Goal: Task Accomplishment & Management: Use online tool/utility

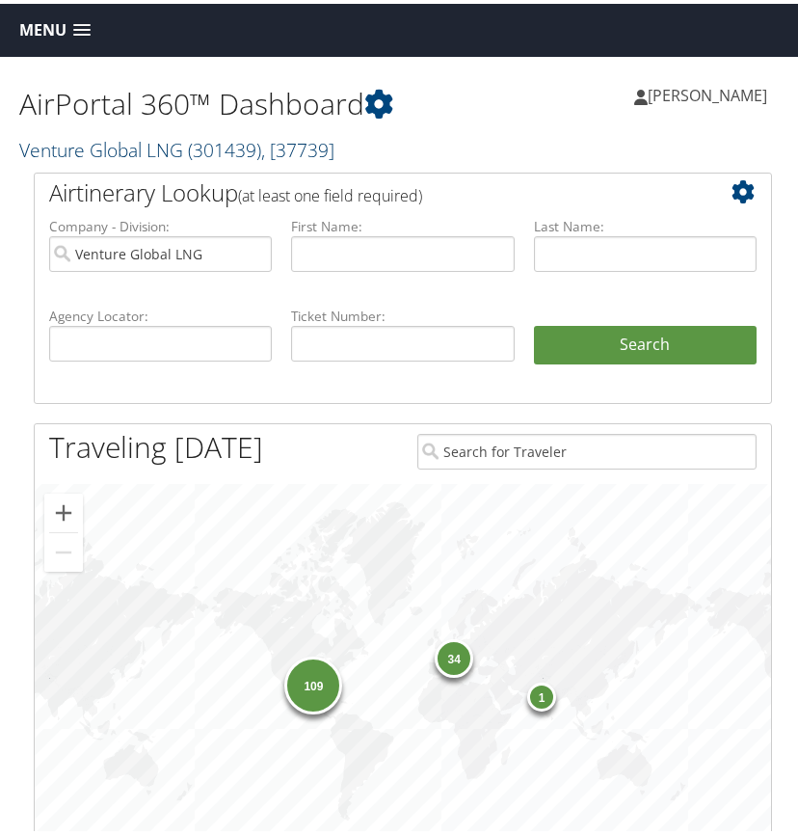
click at [213, 144] on span "( 301439 )" at bounding box center [224, 146] width 73 height 26
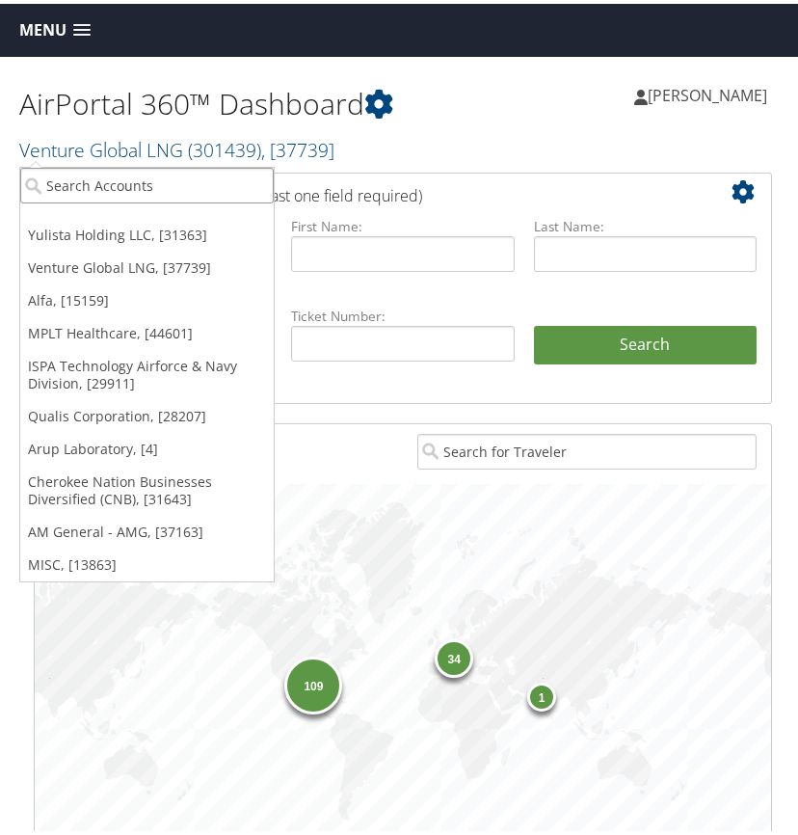
click at [77, 180] on input "search" at bounding box center [147, 182] width 254 height 36
type input "neptune"
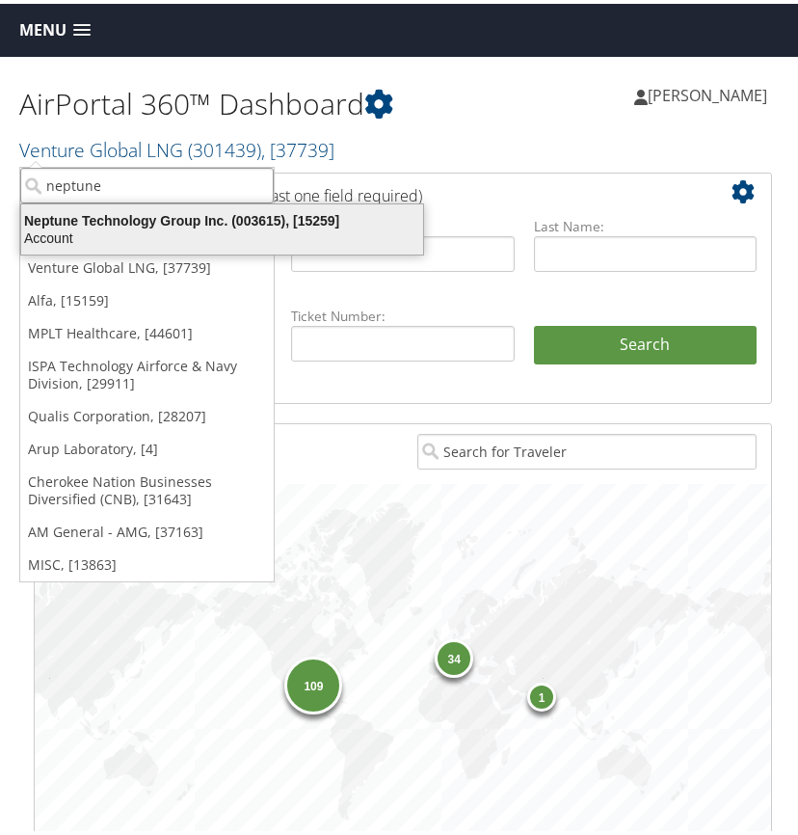
click at [80, 221] on div "Neptune Technology Group Inc. (003615), [15259]" at bounding box center [222, 216] width 425 height 17
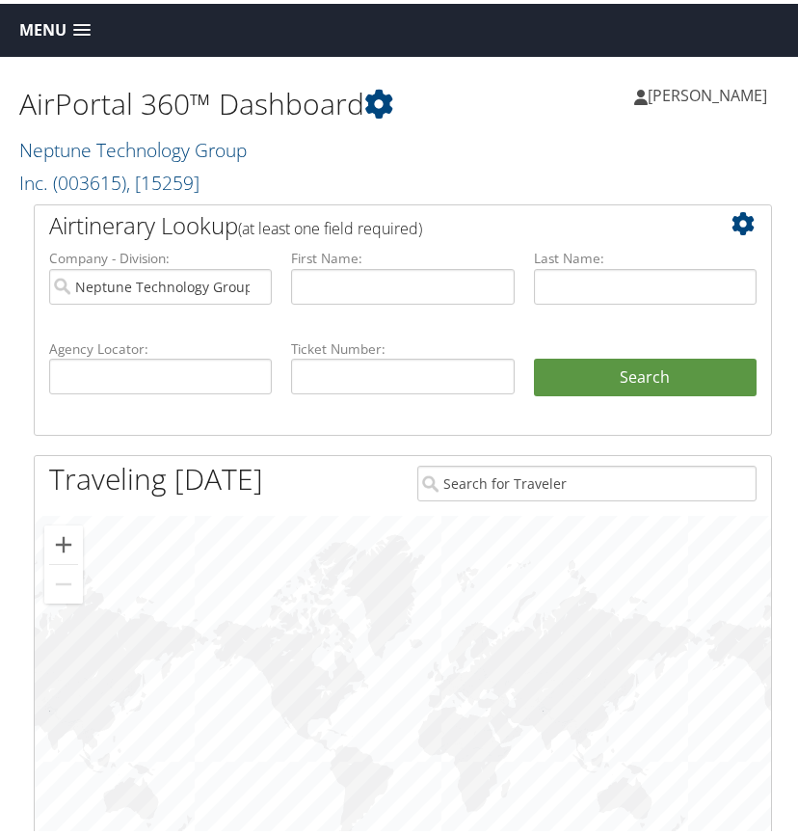
click at [80, 23] on span at bounding box center [81, 27] width 17 height 14
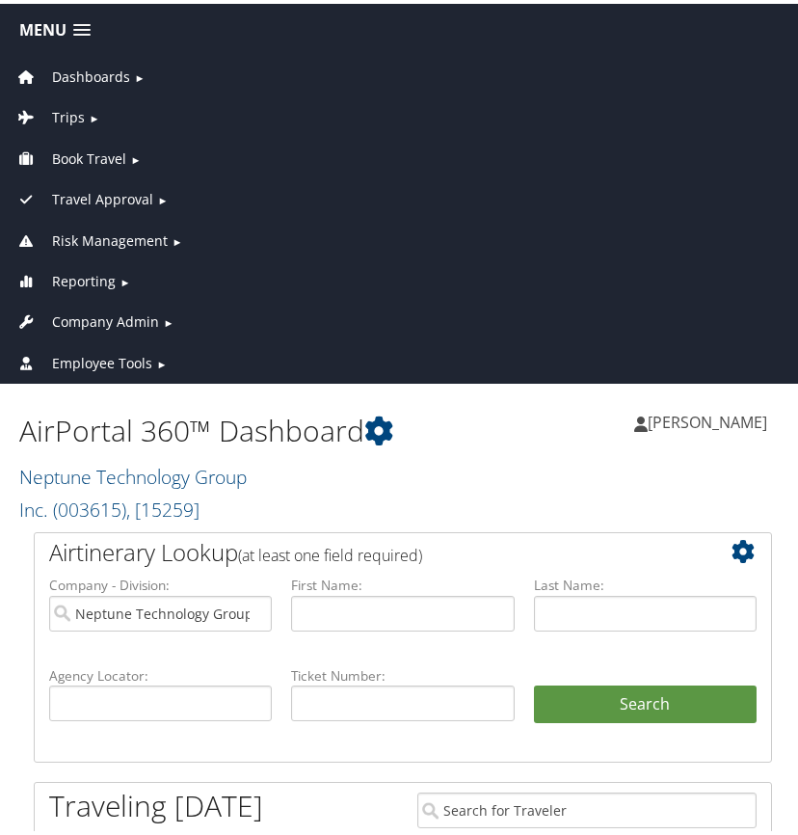
click at [82, 277] on span "Reporting" at bounding box center [84, 277] width 64 height 21
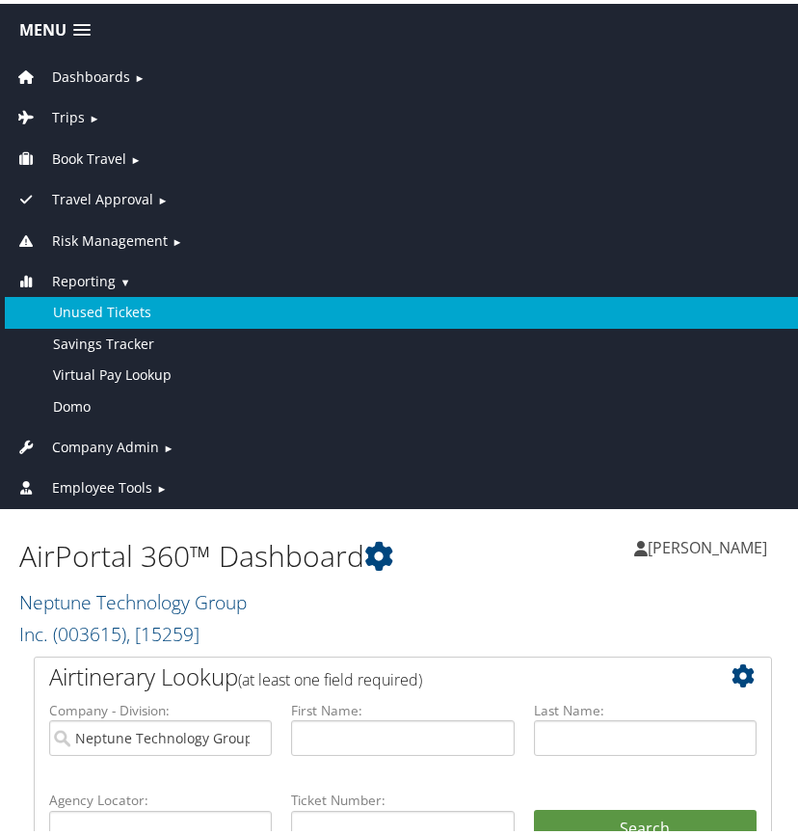
click at [88, 311] on link "Unused Tickets" at bounding box center [403, 308] width 797 height 31
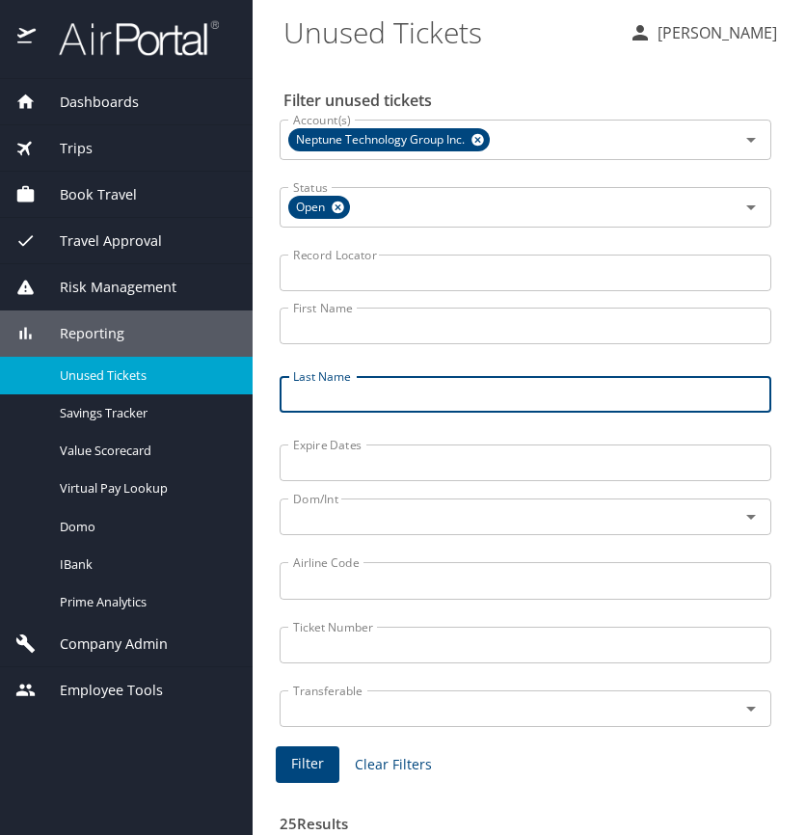
click at [362, 387] on input "Last Name" at bounding box center [526, 394] width 492 height 37
type input "parker"
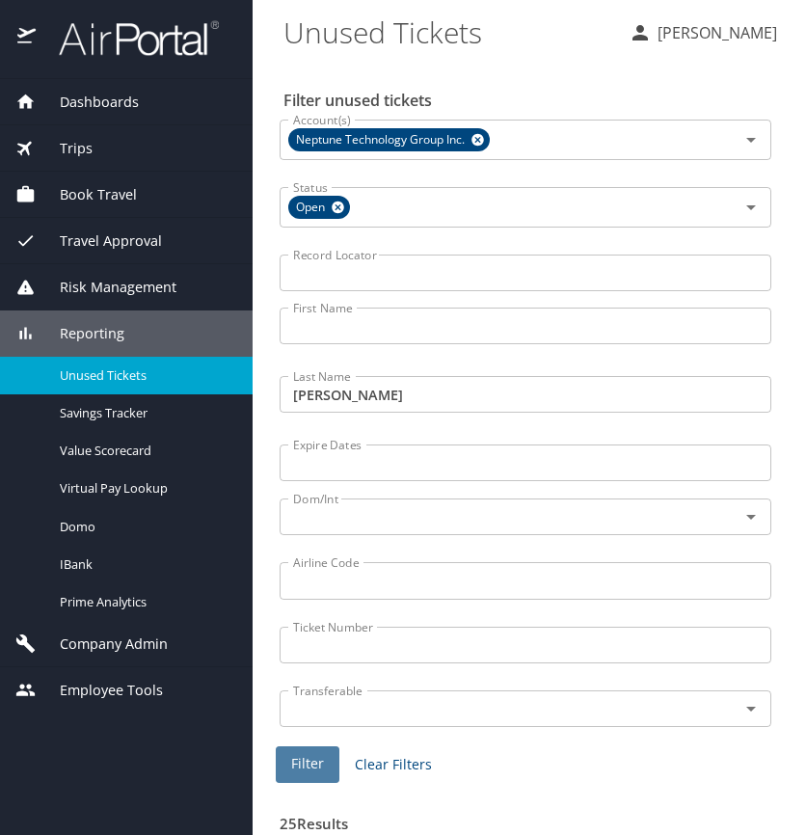
click at [311, 763] on span "Filter" at bounding box center [307, 764] width 33 height 24
